Goal: Find specific page/section: Find specific page/section

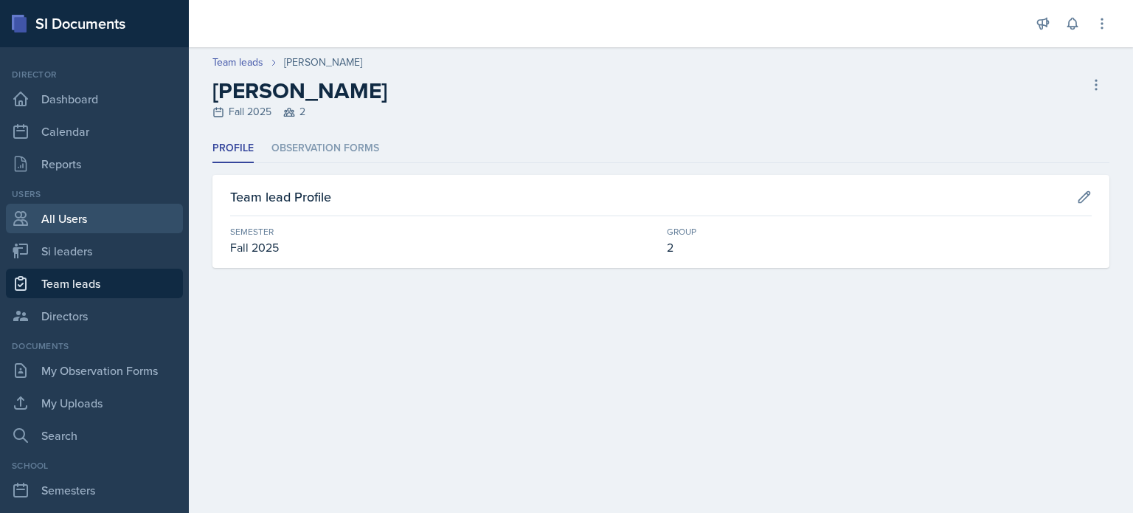
click at [59, 206] on link "All Users" at bounding box center [94, 219] width 177 height 30
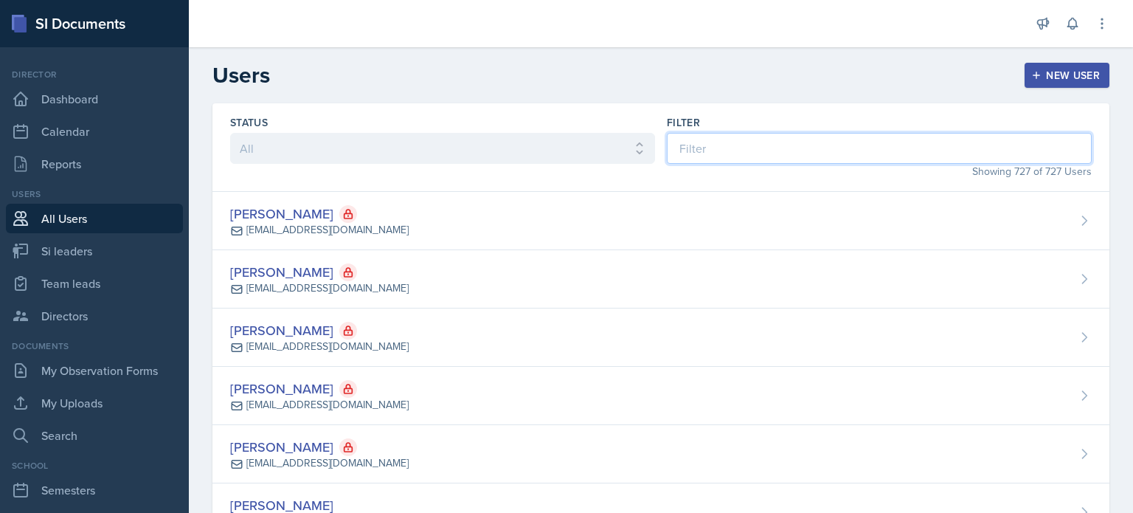
click at [776, 144] on input at bounding box center [879, 148] width 425 height 31
type input "o"
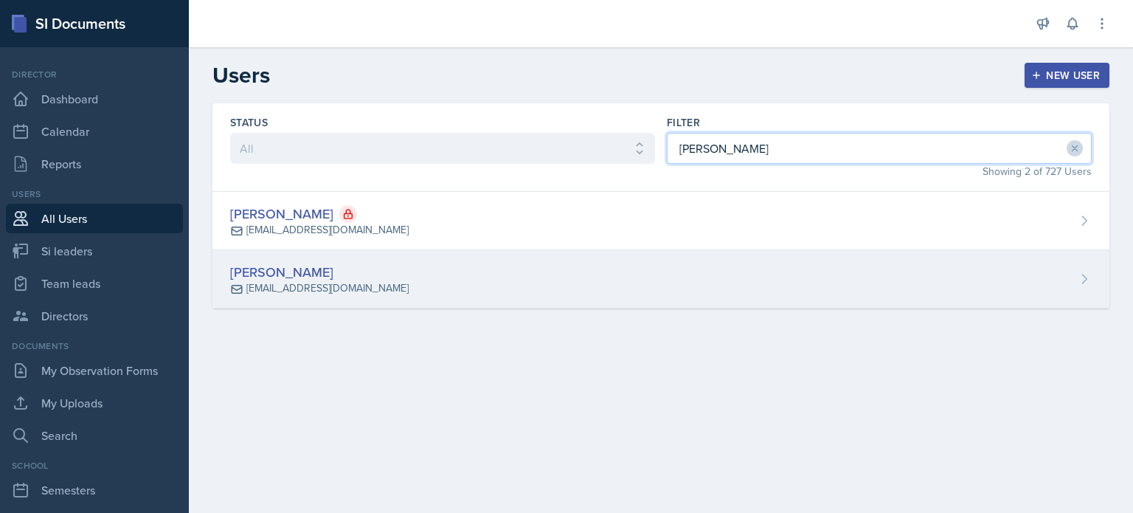
type input "[PERSON_NAME]"
click at [572, 269] on div "[PERSON_NAME] [EMAIL_ADDRESS][DOMAIN_NAME]" at bounding box center [661, 279] width 897 height 58
